Goal: Information Seeking & Learning: Learn about a topic

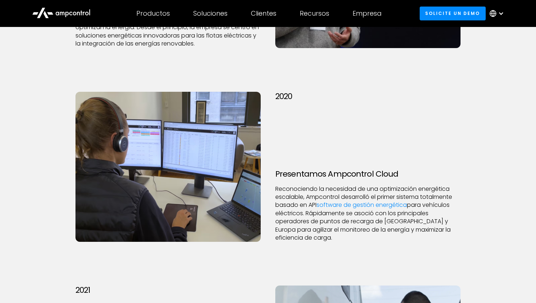
scroll to position [823, 0]
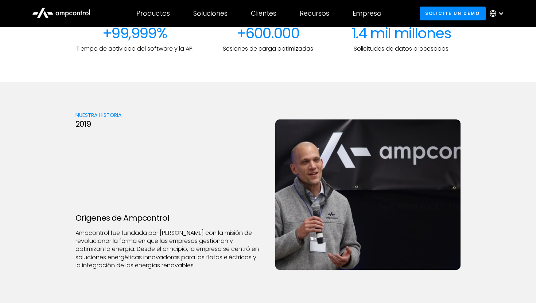
click at [150, 13] on div "Productos" at bounding box center [153, 13] width 34 height 8
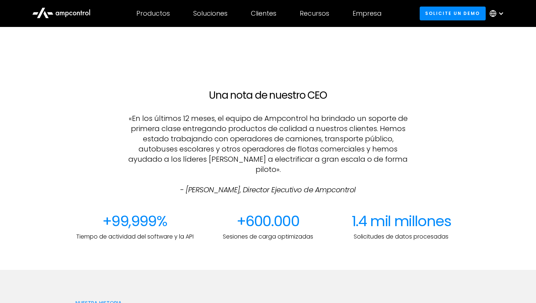
scroll to position [582, 0]
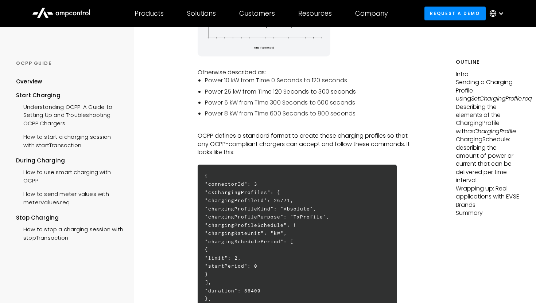
scroll to position [90, 0]
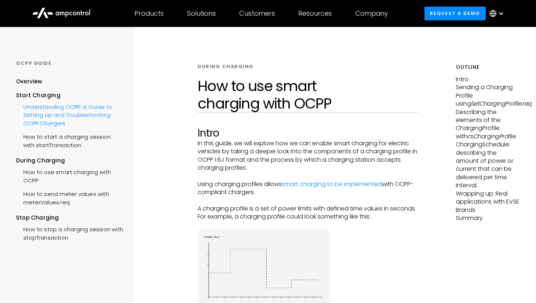
click at [48, 112] on div "Understanding OCPP: A Guide to Setting Up and Troubleshooting OCPP Chargers" at bounding box center [69, 114] width 107 height 30
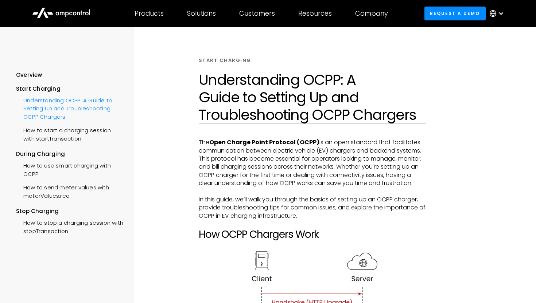
scroll to position [9, 0]
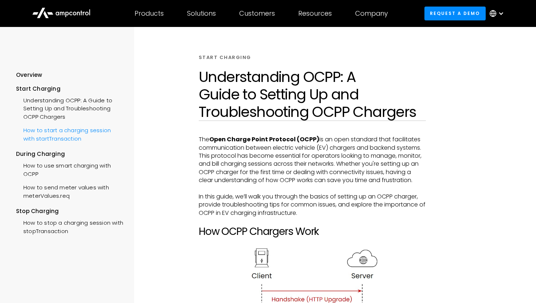
click at [56, 137] on div "How to start a charging session with startTransaction" at bounding box center [69, 134] width 107 height 22
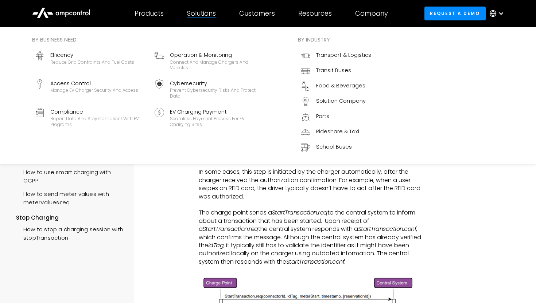
scroll to position [1064, 0]
